Goal: Information Seeking & Learning: Learn about a topic

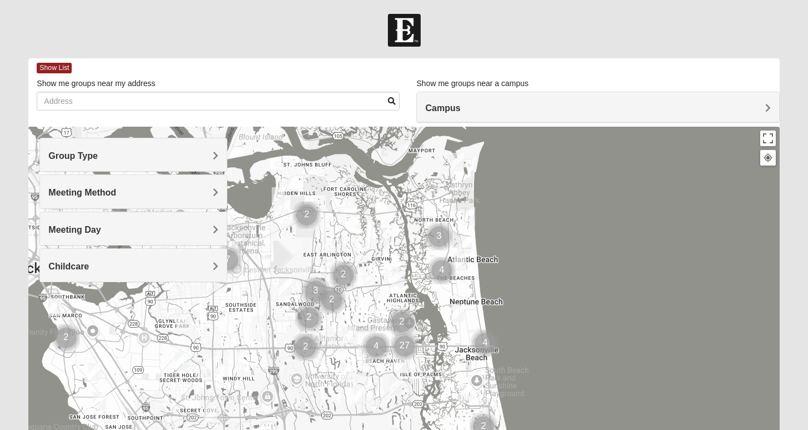
click at [118, 156] on h4 "Group Type" at bounding box center [133, 156] width 170 height 11
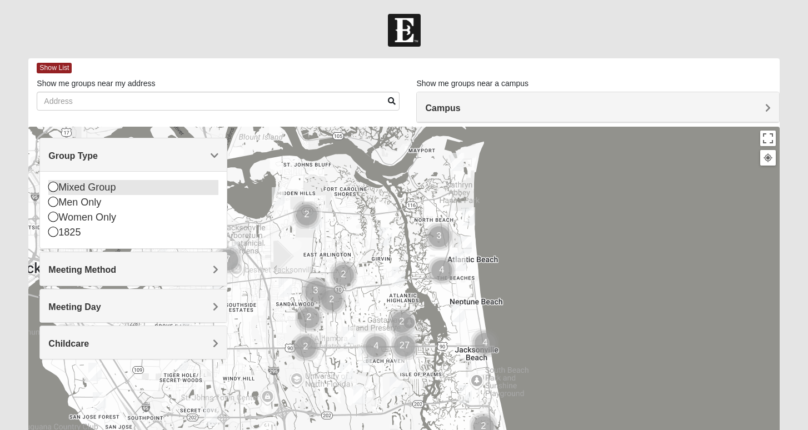
click at [84, 183] on div "Mixed Group" at bounding box center [133, 187] width 170 height 15
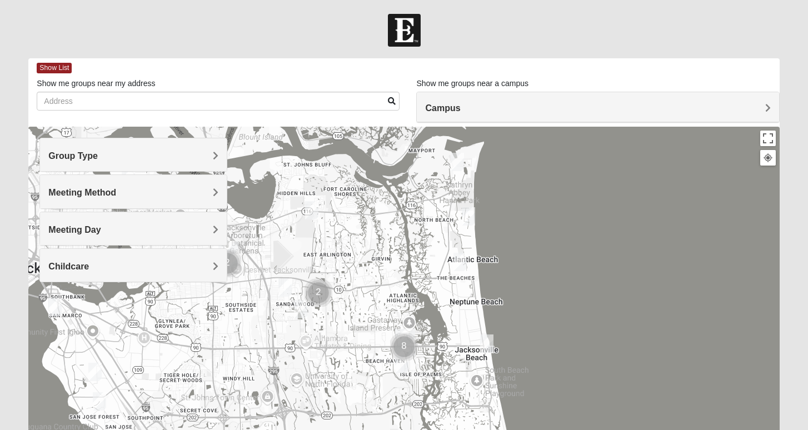
click at [93, 162] on div "Group Type" at bounding box center [133, 154] width 187 height 33
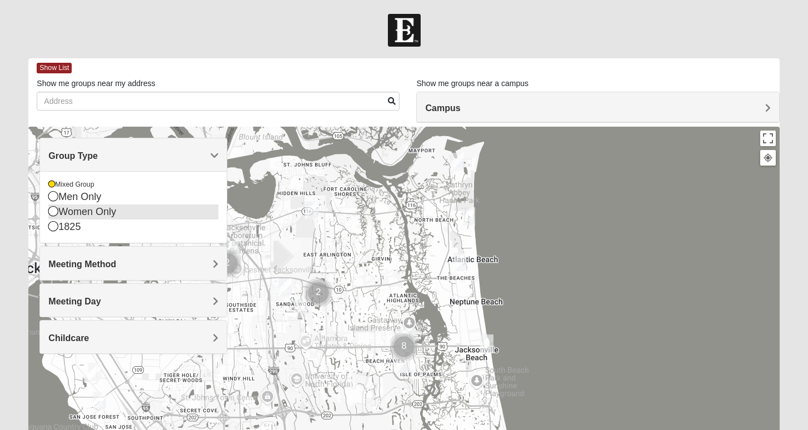
click at [62, 212] on div "Women Only" at bounding box center [133, 211] width 170 height 15
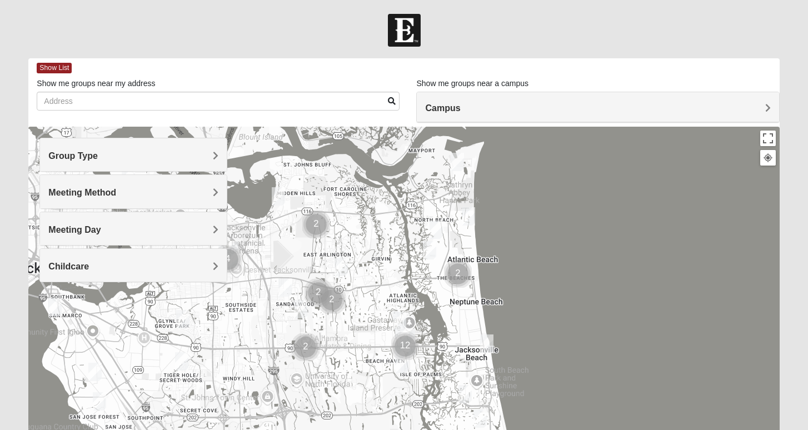
click at [78, 162] on div "Group Type" at bounding box center [133, 154] width 187 height 33
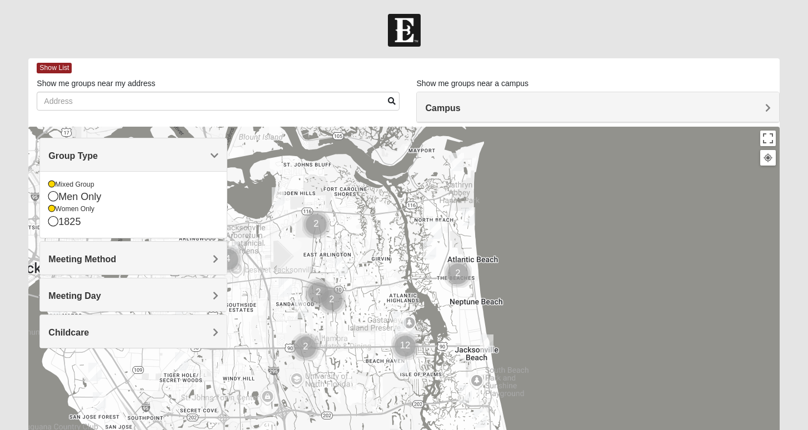
click at [78, 162] on div "Group Type" at bounding box center [133, 154] width 187 height 33
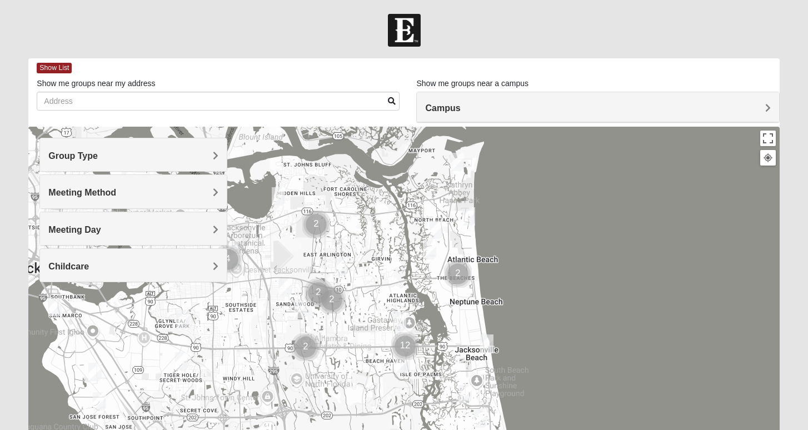
click at [74, 198] on div "Meeting Method" at bounding box center [133, 191] width 187 height 33
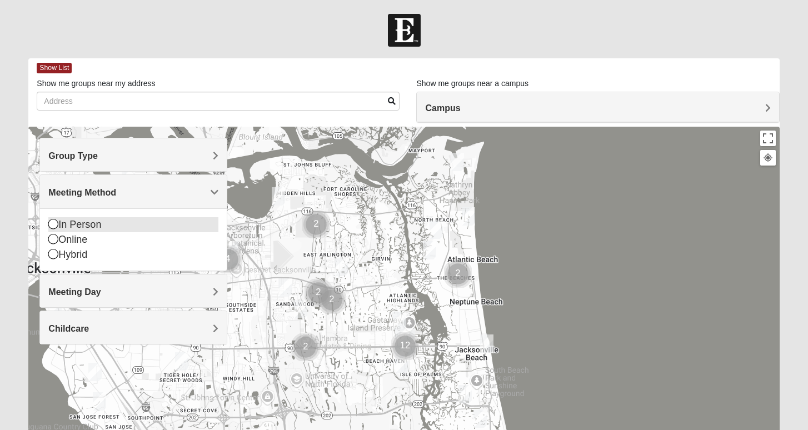
click at [72, 223] on div "In Person" at bounding box center [133, 224] width 170 height 15
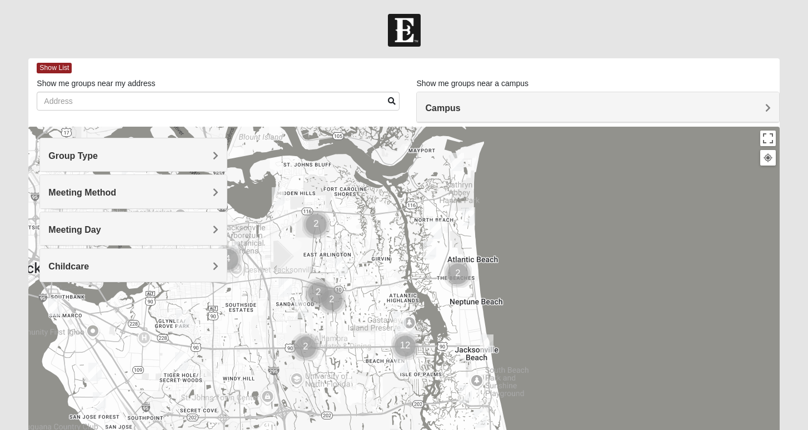
click at [72, 225] on span "Meeting Day" at bounding box center [74, 229] width 52 height 9
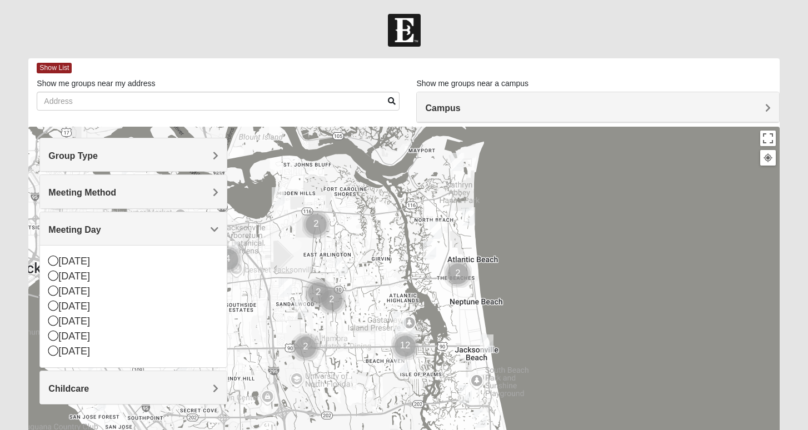
click at [63, 234] on div "Meeting Day" at bounding box center [133, 228] width 187 height 33
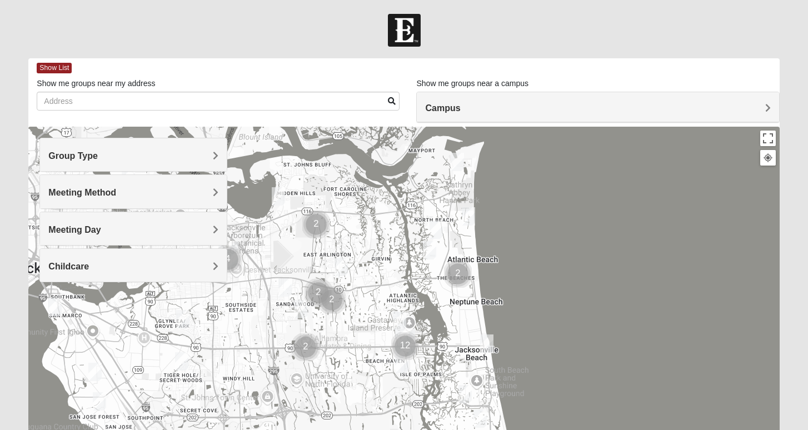
click at [503, 109] on h4 "Campus" at bounding box center [597, 108] width 345 height 11
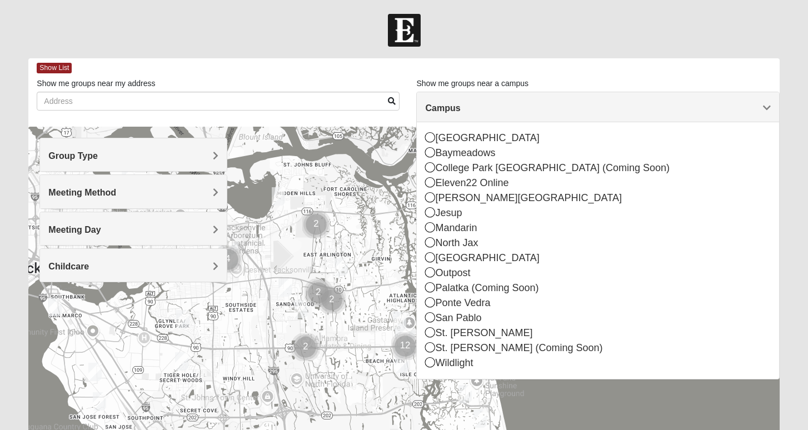
click at [761, 109] on h4 "Campus" at bounding box center [597, 108] width 345 height 11
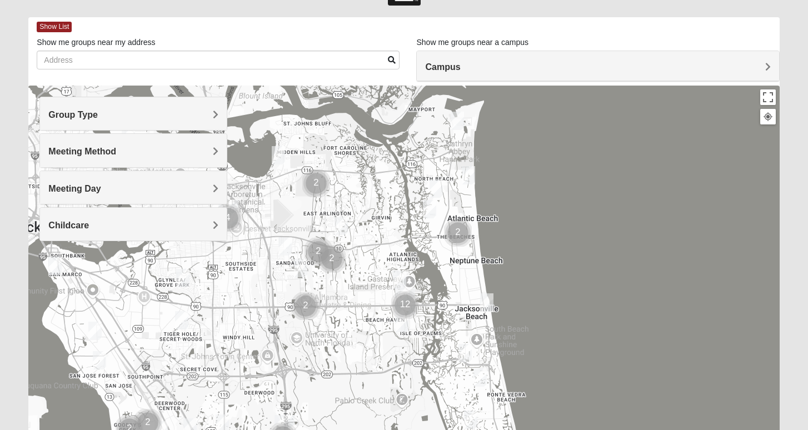
scroll to position [42, 0]
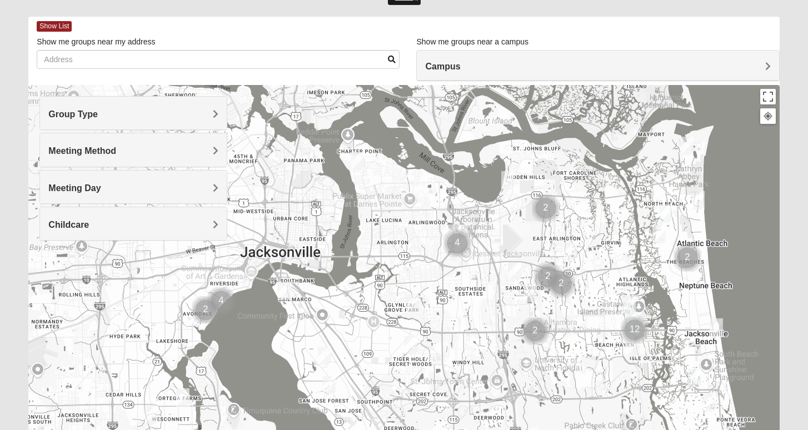
drag, startPoint x: 284, startPoint y: 155, endPoint x: 515, endPoint y: 162, distance: 231.2
click at [515, 167] on div "To navigate, press the arrow keys." at bounding box center [403, 307] width 751 height 444
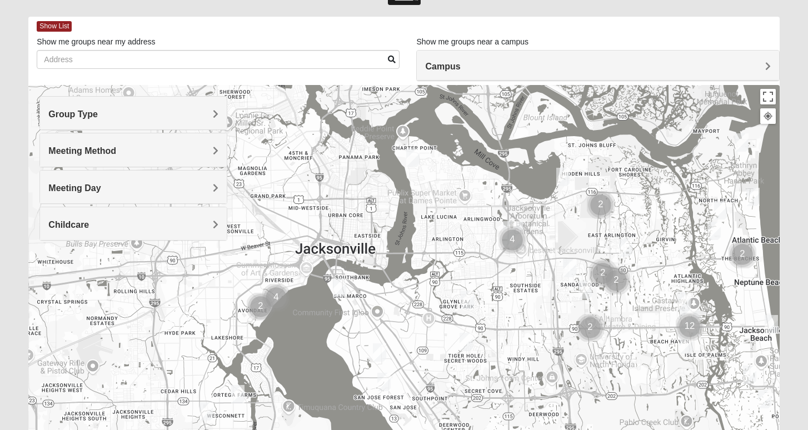
drag, startPoint x: 424, startPoint y: 170, endPoint x: 480, endPoint y: 187, distance: 58.0
click at [480, 188] on div at bounding box center [403, 307] width 751 height 444
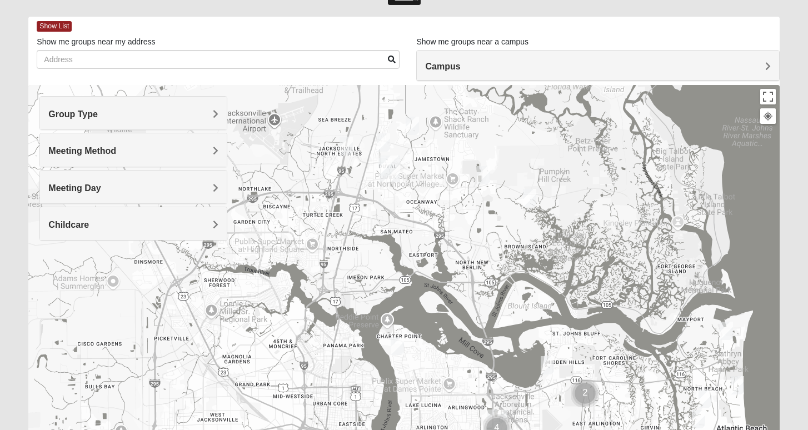
drag, startPoint x: 467, startPoint y: 124, endPoint x: 452, endPoint y: 322, distance: 198.4
click at [452, 322] on div at bounding box center [403, 307] width 751 height 444
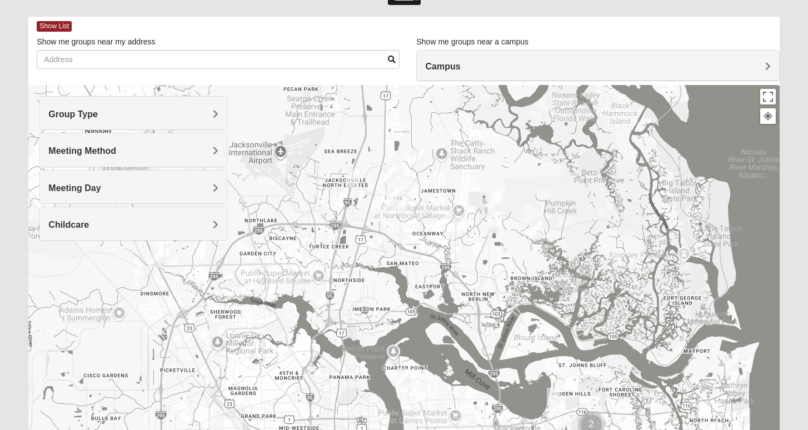
drag, startPoint x: 361, startPoint y: 167, endPoint x: 367, endPoint y: 200, distance: 33.3
click at [367, 200] on div at bounding box center [403, 307] width 751 height 444
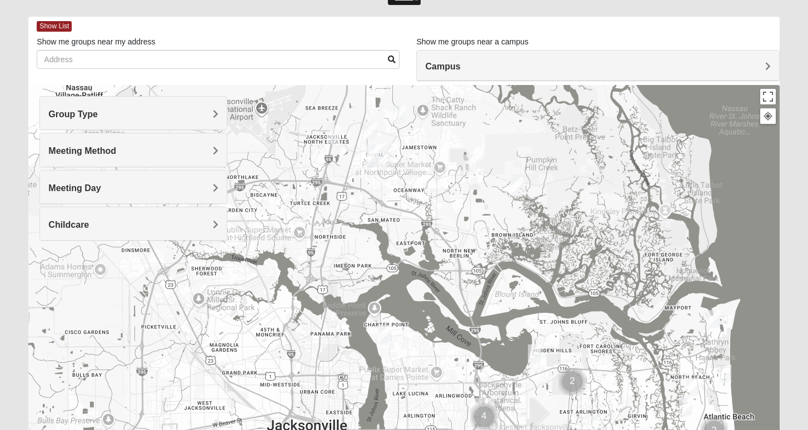
drag, startPoint x: 360, startPoint y: 207, endPoint x: 338, endPoint y: 159, distance: 52.5
click at [339, 159] on div at bounding box center [403, 307] width 751 height 444
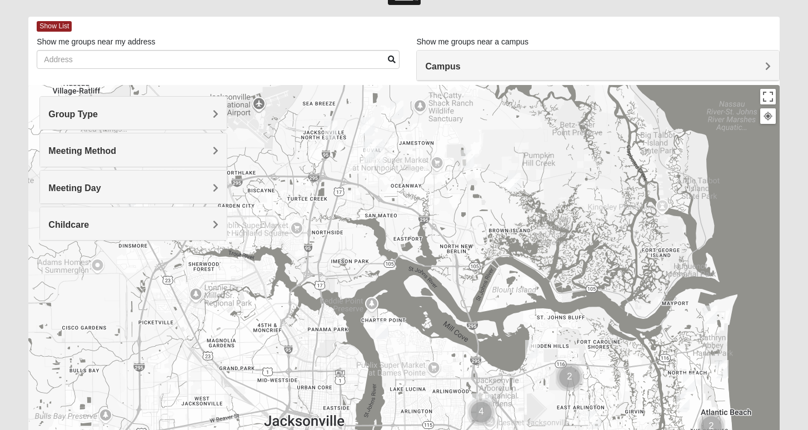
click at [331, 128] on img "Womens Getz 32218" at bounding box center [330, 130] width 13 height 18
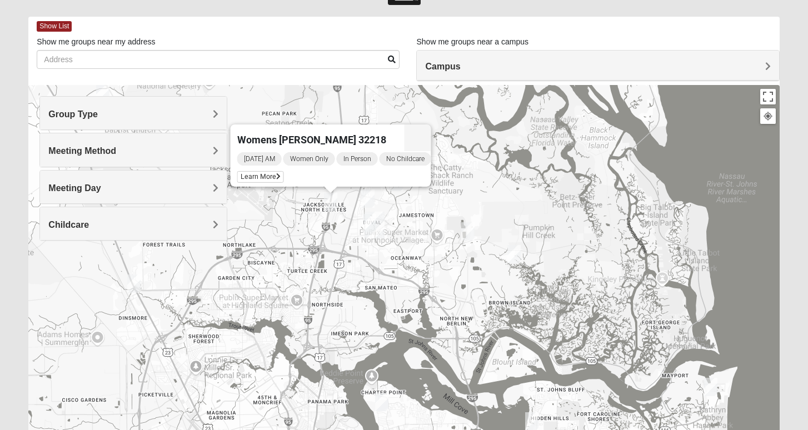
click at [397, 193] on div "Womens [PERSON_NAME] 32218 [DATE] AM Women Only In Person No Childcare Learn Mo…" at bounding box center [403, 307] width 751 height 444
click at [399, 191] on div "Womens [PERSON_NAME] 32218 [DATE] AM Women Only In Person No Childcare Learn Mo…" at bounding box center [403, 307] width 751 height 444
click at [397, 187] on img "Womens Grissinger 32218" at bounding box center [396, 182] width 13 height 18
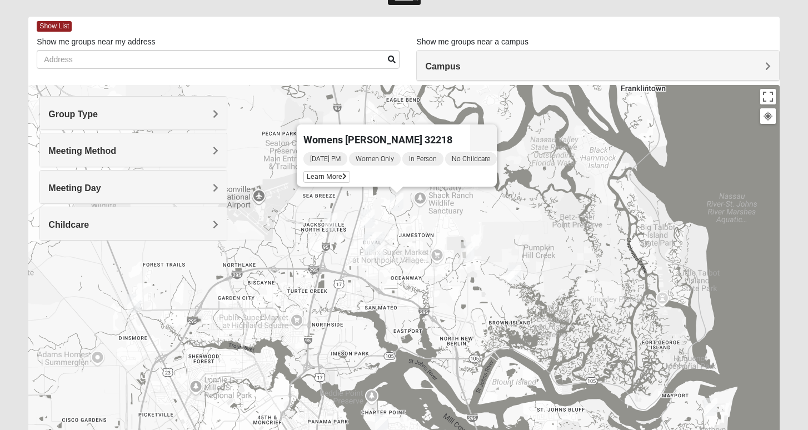
click at [513, 276] on img "Womens Craig 32226" at bounding box center [513, 274] width 13 height 18
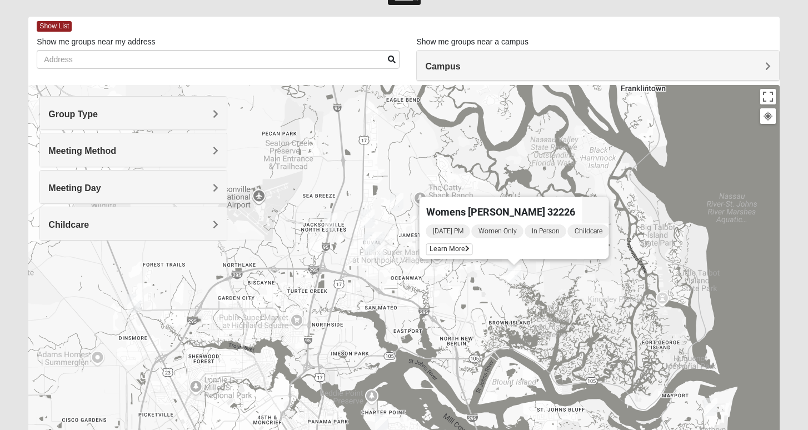
click at [402, 207] on img "Womens Grissinger 32218" at bounding box center [396, 202] width 13 height 18
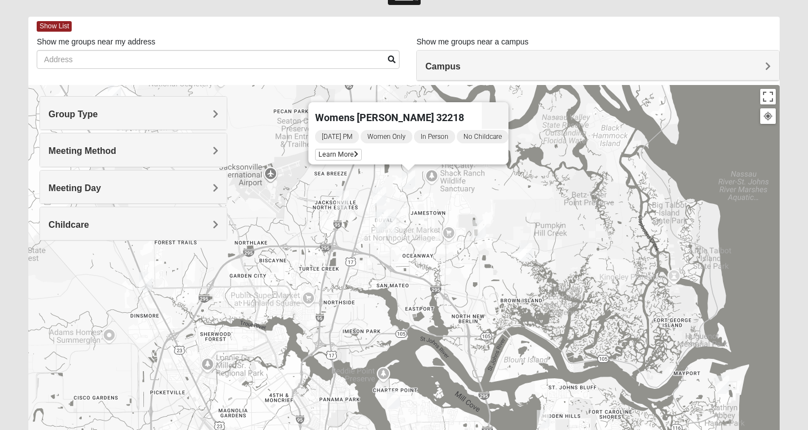
drag, startPoint x: 339, startPoint y: 281, endPoint x: 350, endPoint y: 256, distance: 27.9
click at [350, 256] on div "Womens [PERSON_NAME] 32218 [DATE] PM Women Only In Person No Childcare Learn Mo…" at bounding box center [403, 307] width 751 height 444
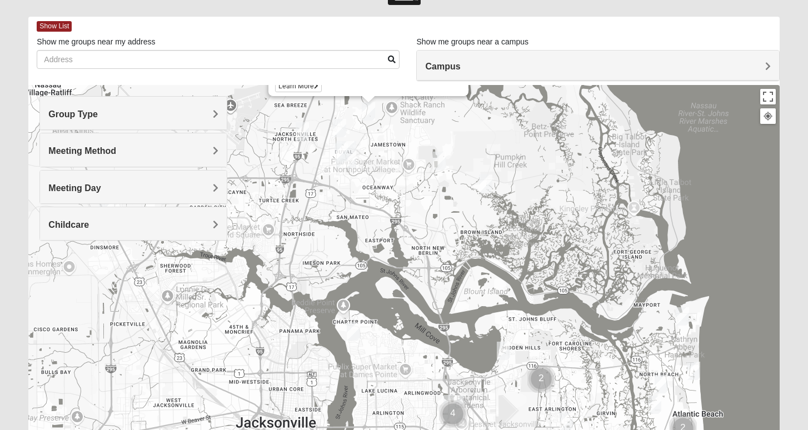
drag, startPoint x: 439, startPoint y: 277, endPoint x: 395, endPoint y: 208, distance: 82.0
click at [395, 209] on div "Womens [PERSON_NAME] 32218 [DATE] PM Women Only In Person No Childcare Learn Mo…" at bounding box center [403, 307] width 751 height 444
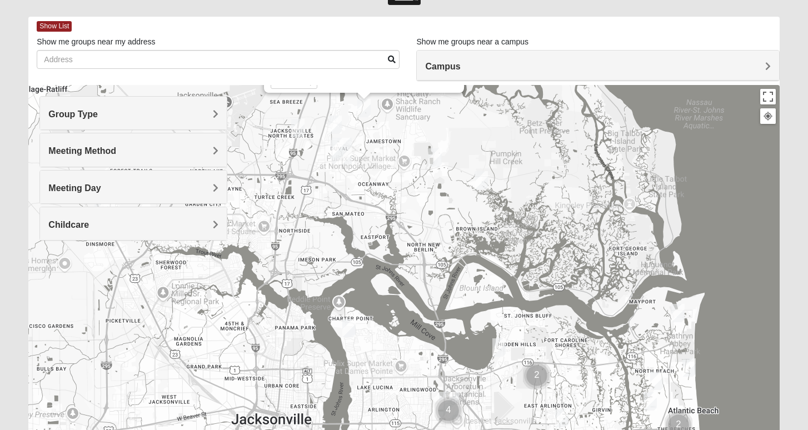
click at [654, 378] on img "Womens Ehler 32233" at bounding box center [656, 381] width 13 height 18
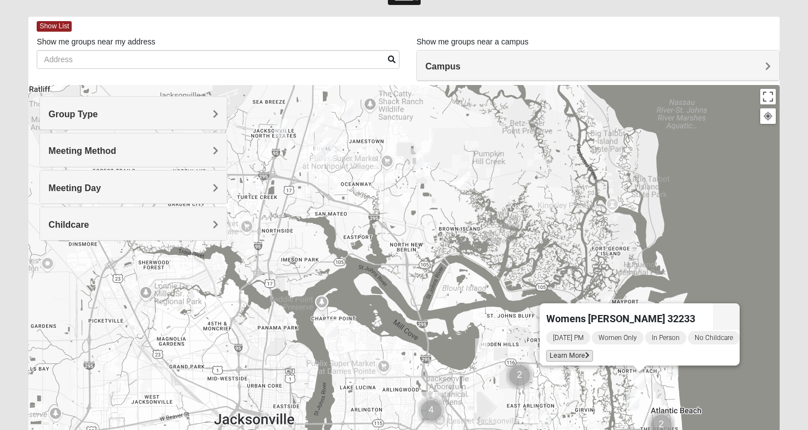
click at [571, 352] on span "Learn More" at bounding box center [569, 356] width 47 height 12
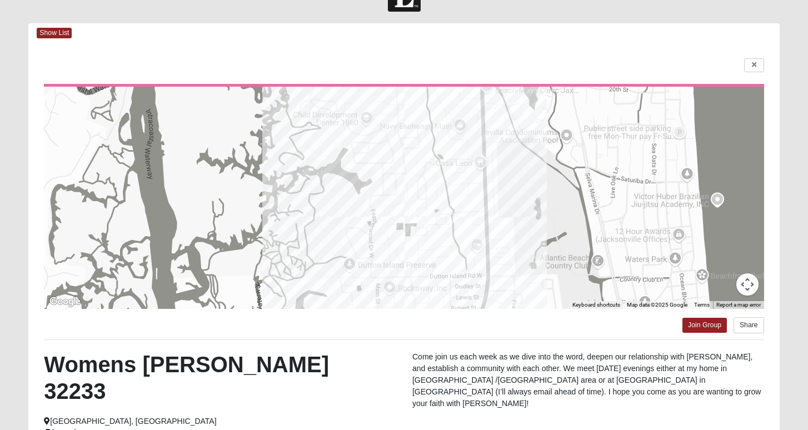
scroll to position [32, 0]
